Goal: Obtain resource: Download file/media

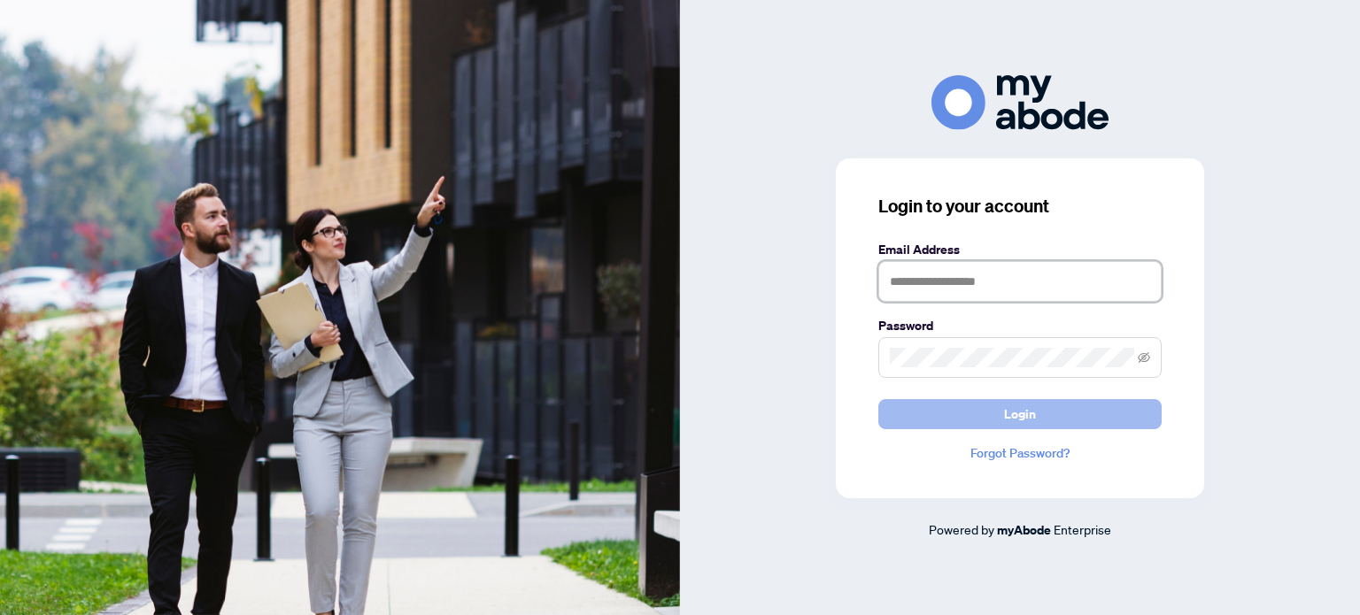
type input "**********"
click at [1045, 413] on button "Login" at bounding box center [1019, 414] width 283 height 30
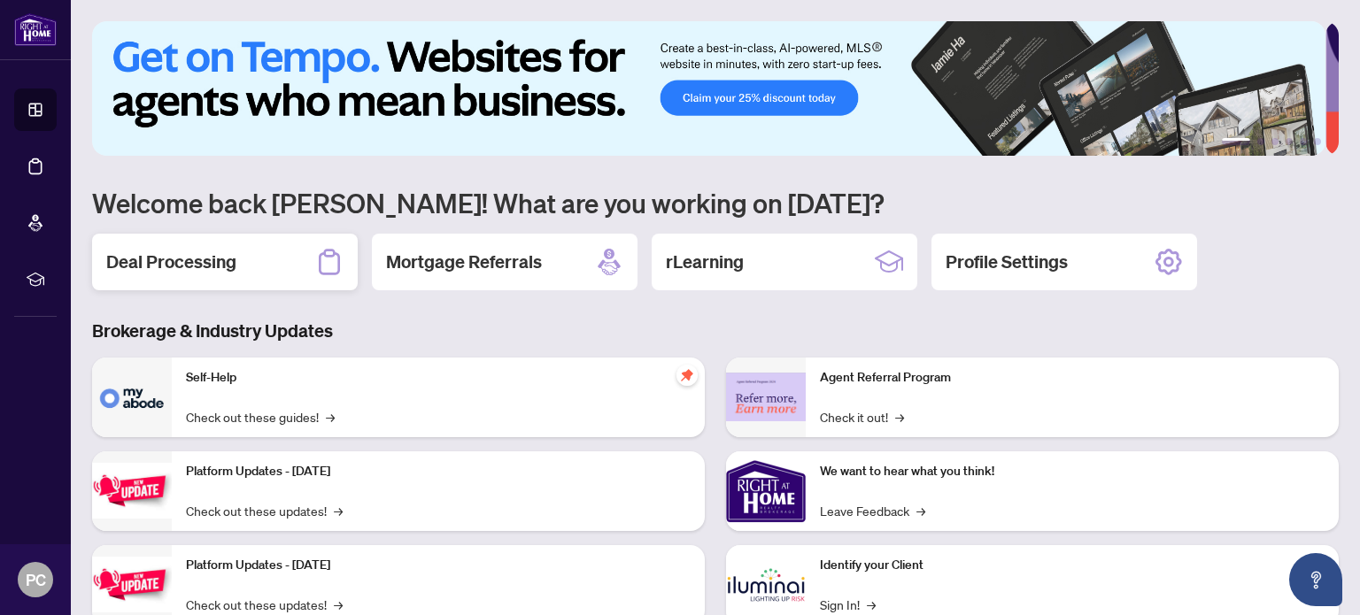
click at [181, 266] on h2 "Deal Processing" at bounding box center [171, 262] width 130 height 25
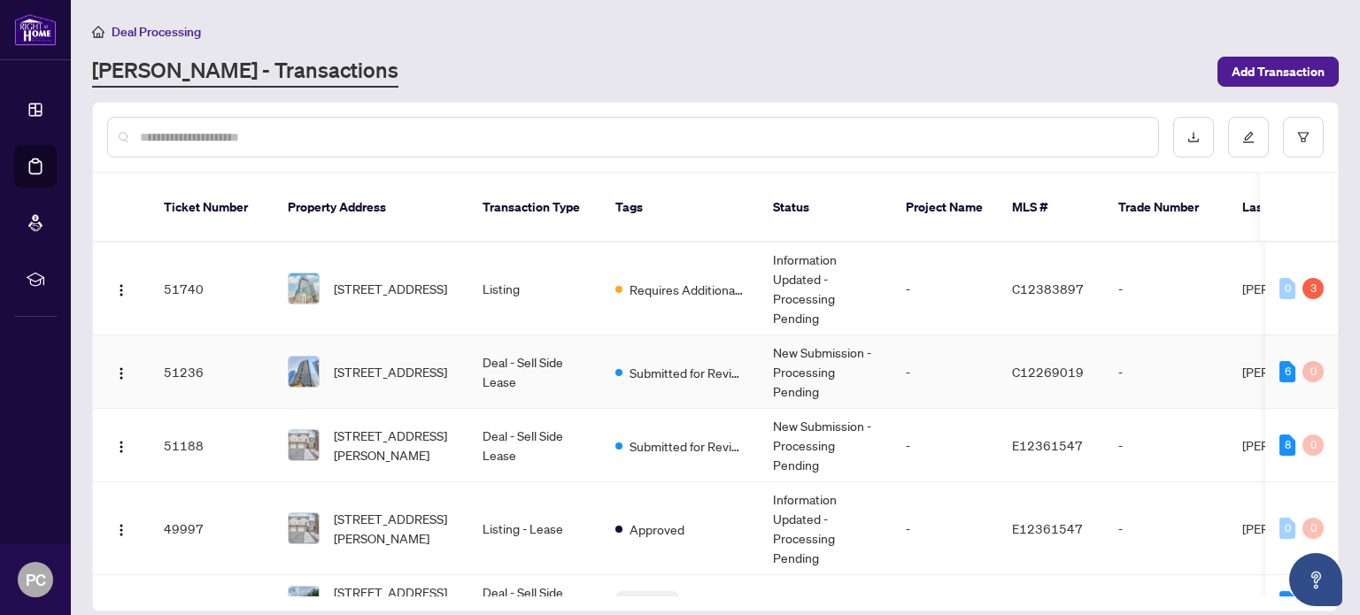
click at [531, 360] on td "Deal - Sell Side Lease" at bounding box center [534, 372] width 133 height 73
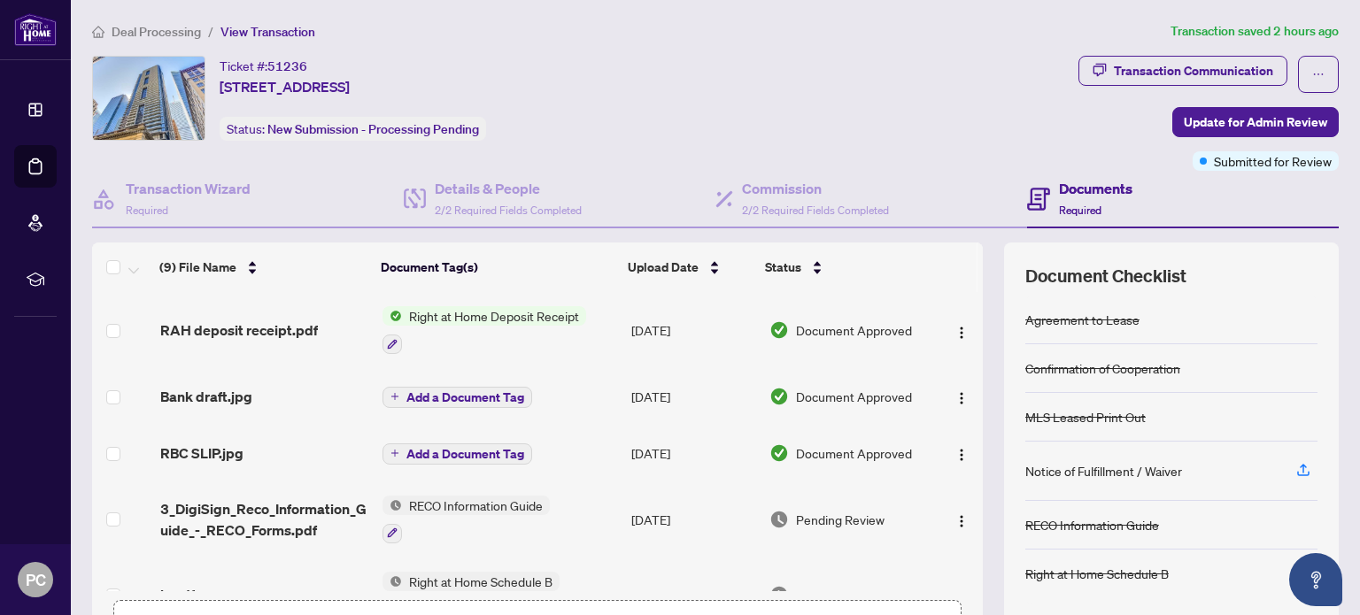
click at [508, 306] on span "Right at Home Deposit Receipt" at bounding box center [494, 315] width 184 height 19
click at [508, 311] on span "Right at Home Deposit Receipt" at bounding box center [494, 315] width 184 height 19
click at [234, 334] on span "RAH deposit receipt.pdf" at bounding box center [239, 330] width 158 height 21
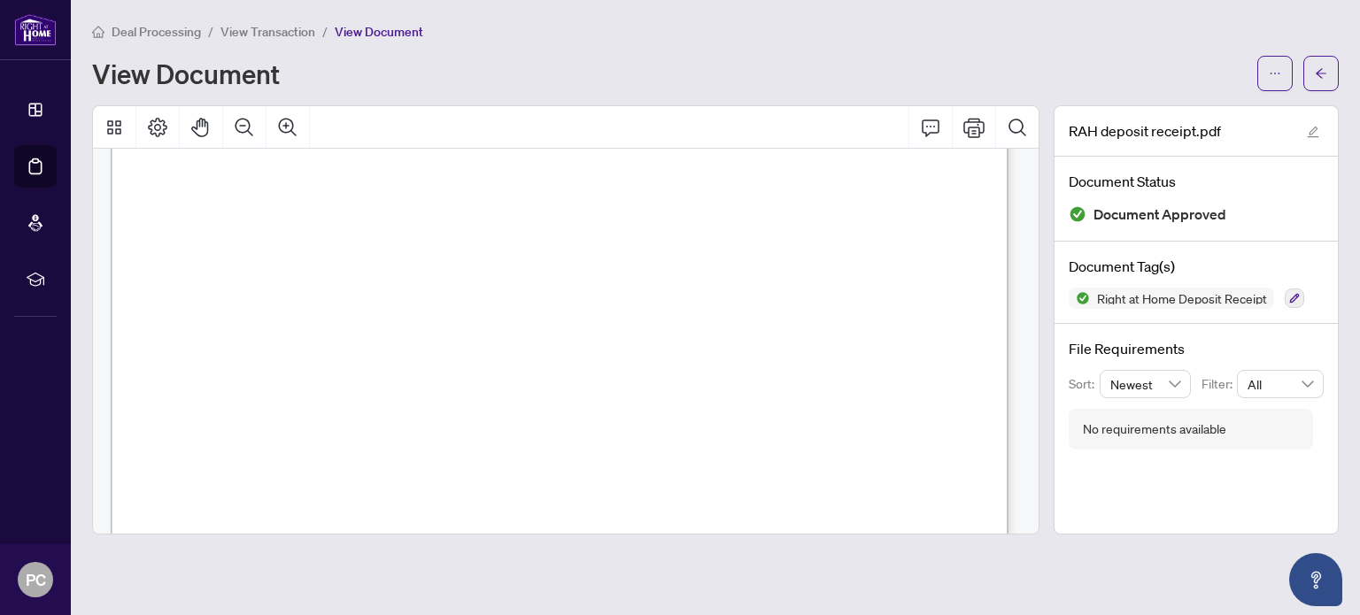
scroll to position [443, 0]
click at [977, 125] on icon "Print" at bounding box center [973, 127] width 21 height 21
click at [1315, 71] on icon "arrow-left" at bounding box center [1321, 73] width 12 height 12
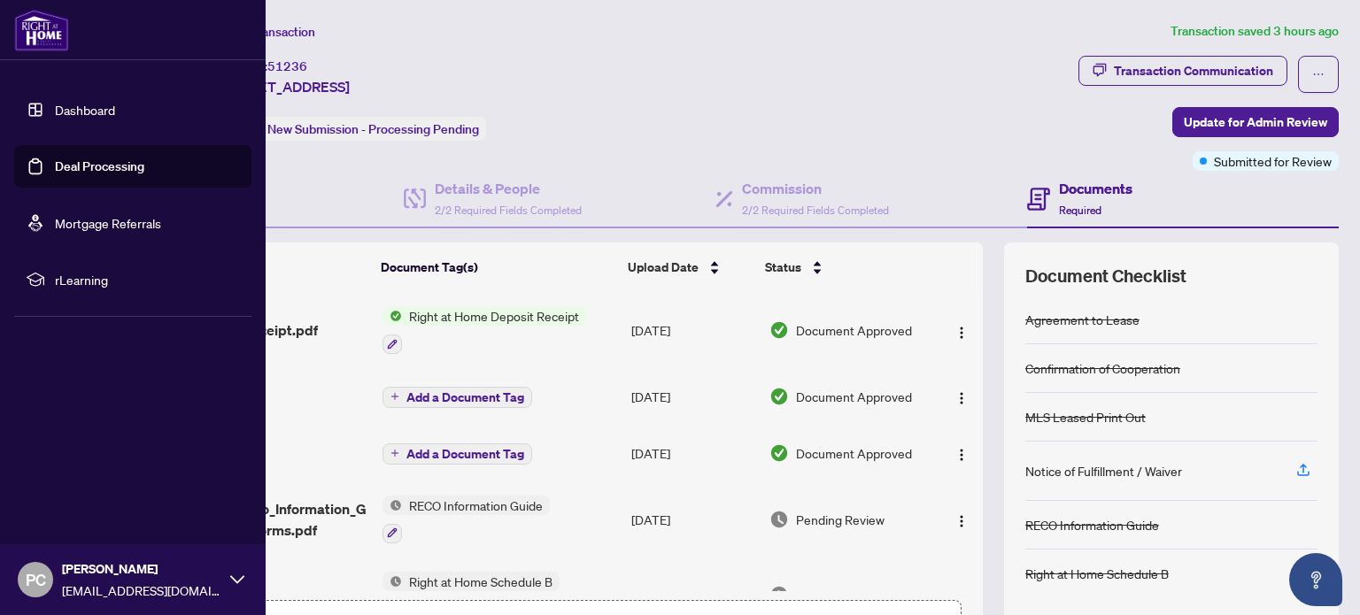
click at [97, 166] on link "Deal Processing" at bounding box center [99, 166] width 89 height 16
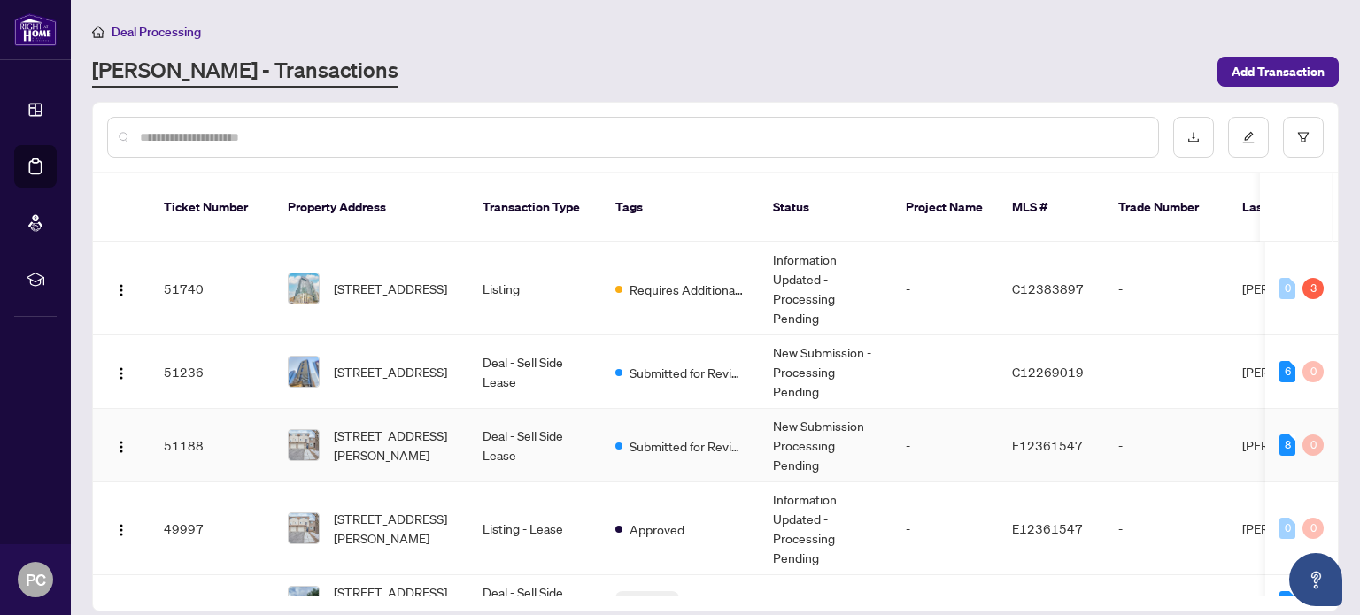
click at [501, 409] on td "Deal - Sell Side Lease" at bounding box center [534, 445] width 133 height 73
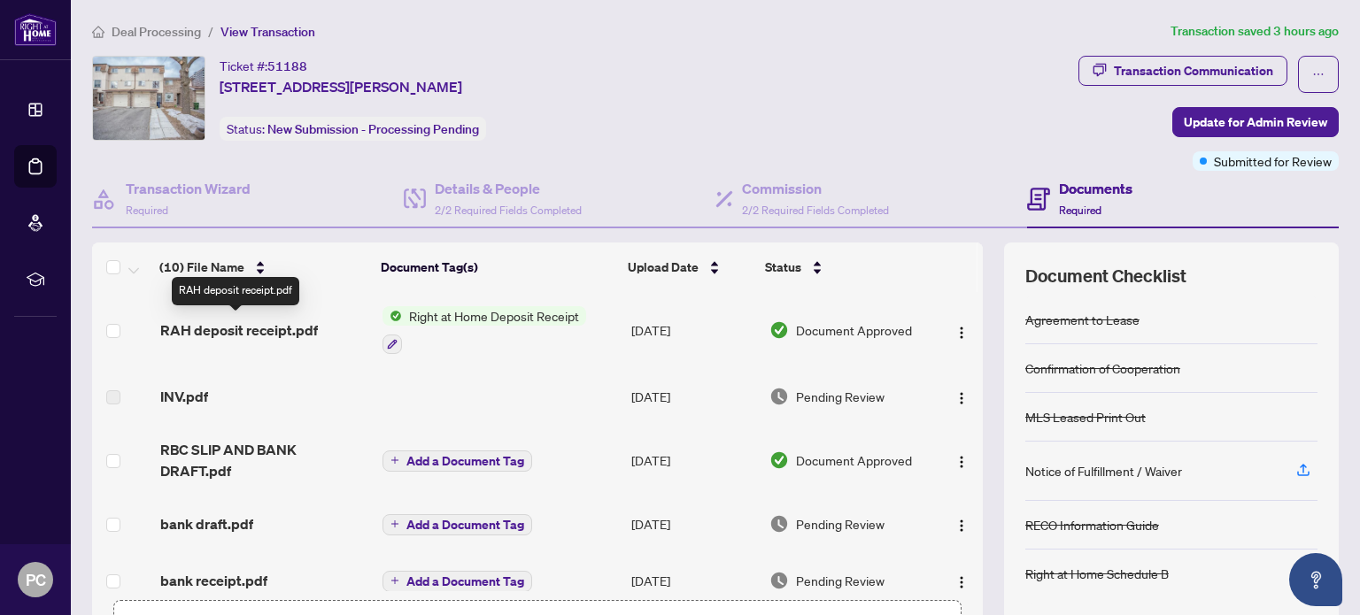
click at [280, 326] on span "RAH deposit receipt.pdf" at bounding box center [239, 330] width 158 height 21
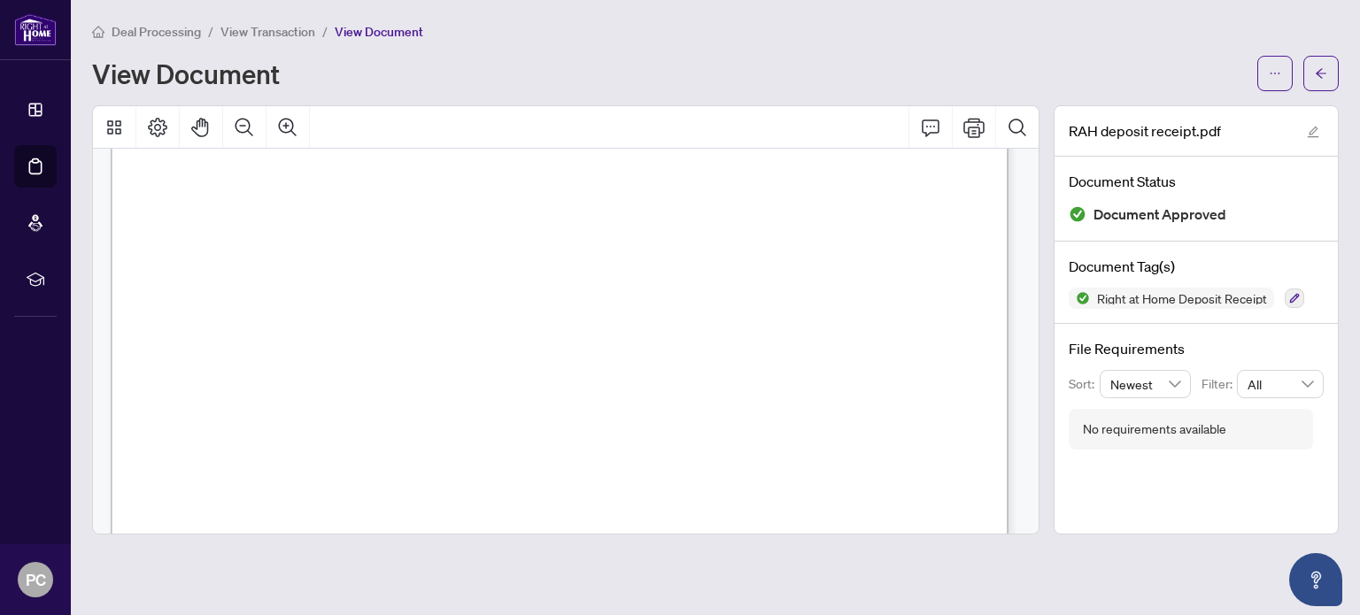
scroll to position [531, 0]
click at [986, 120] on button "Print" at bounding box center [974, 127] width 42 height 42
